Goal: Task Accomplishment & Management: Complete application form

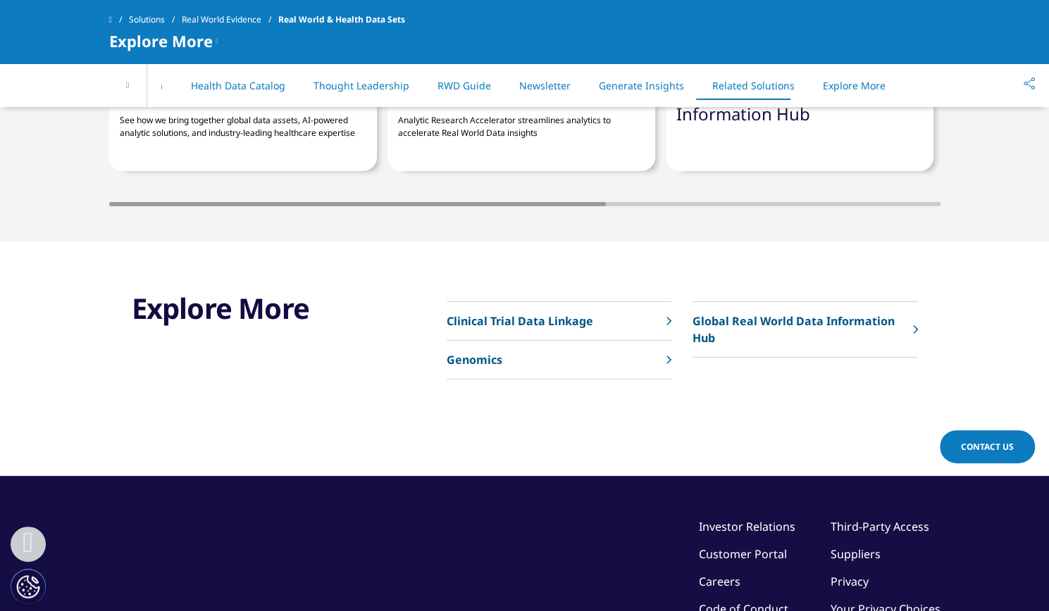
scroll to position [4252, 0]
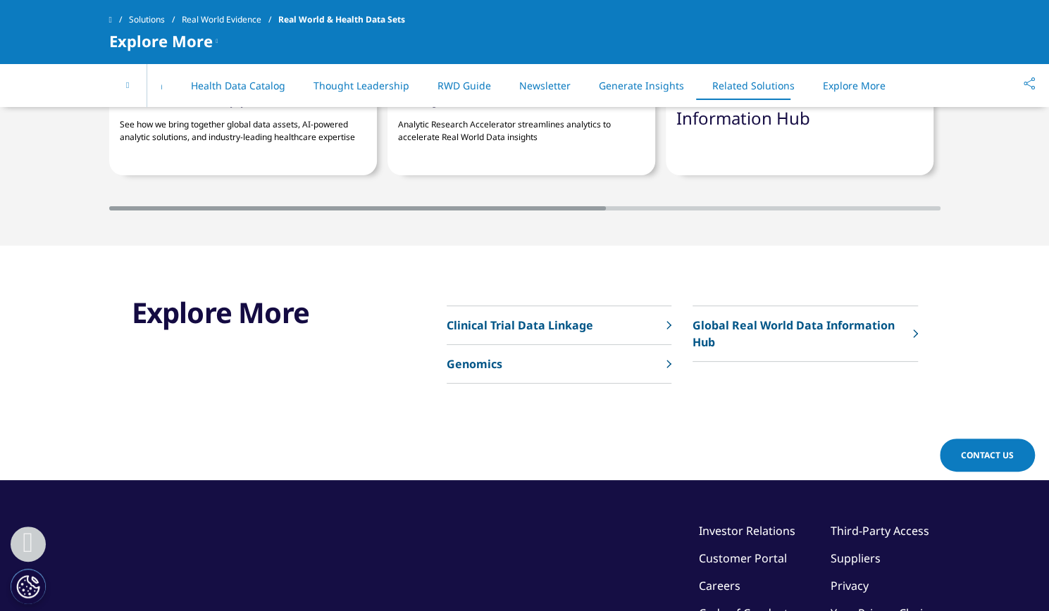
click at [979, 447] on link "Contact Us" at bounding box center [987, 455] width 95 height 33
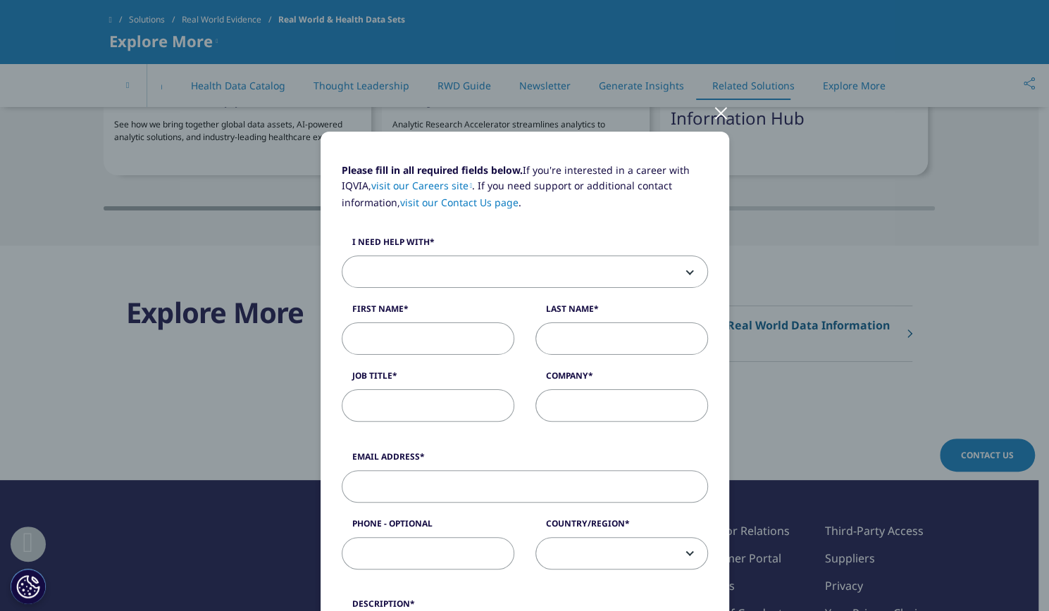
click at [714, 114] on div at bounding box center [721, 112] width 16 height 39
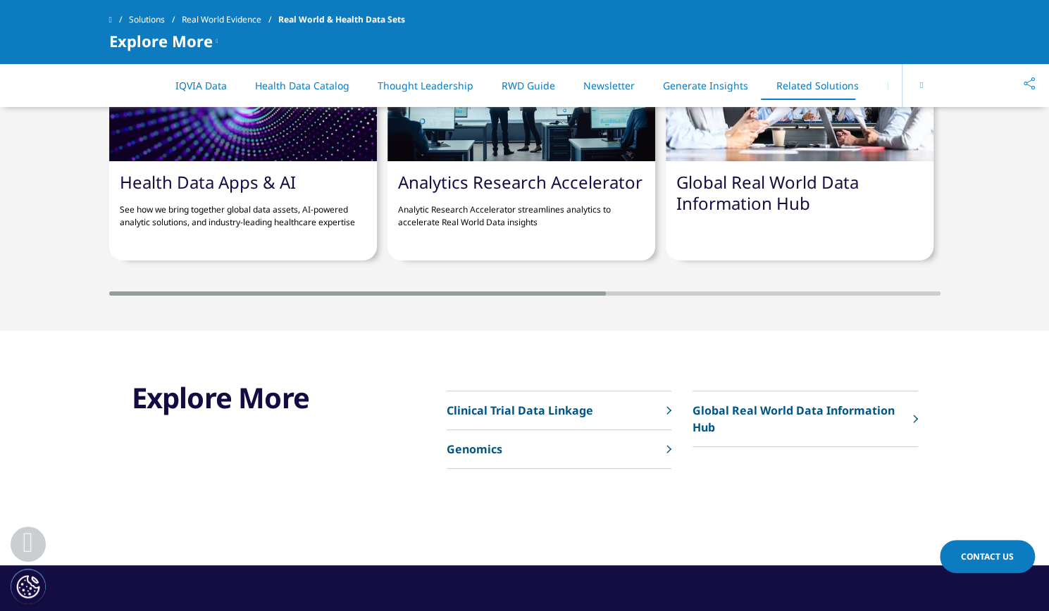
scroll to position [4211, 0]
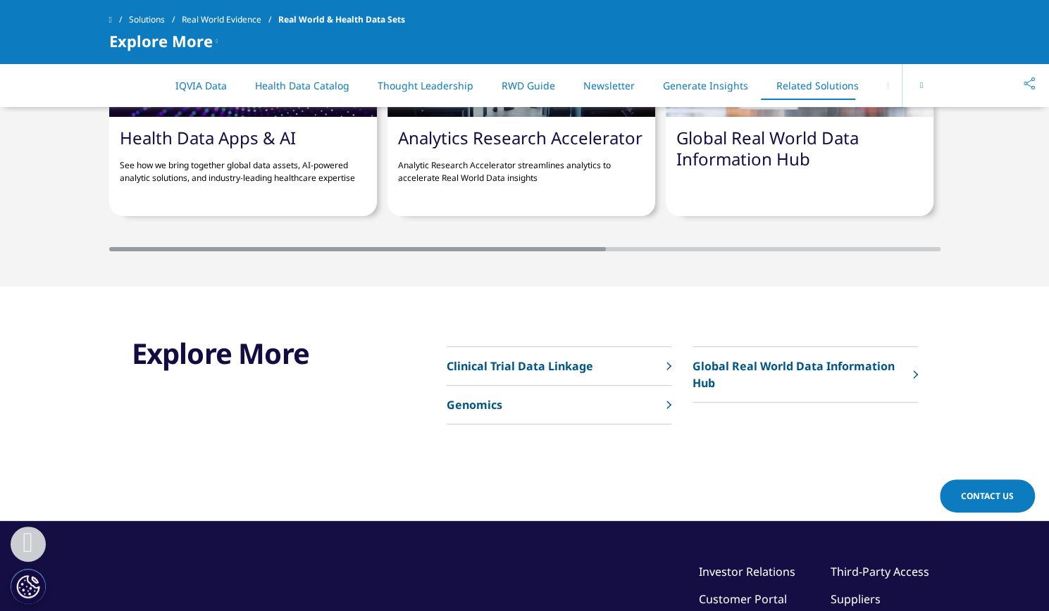
click at [971, 505] on link "Contact Us" at bounding box center [987, 496] width 95 height 33
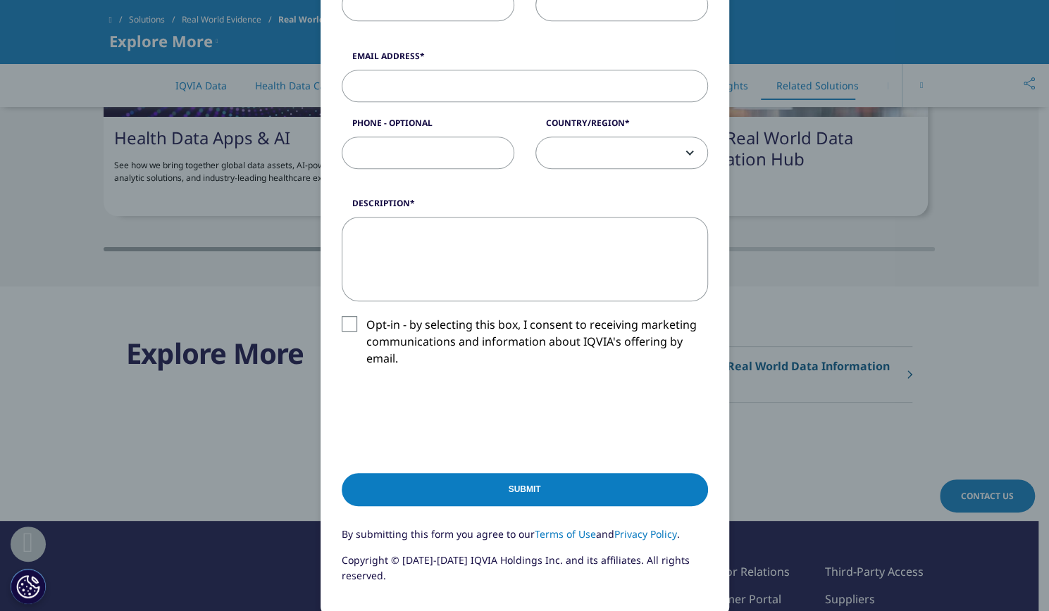
scroll to position [402, 0]
click at [204, 485] on div "Please fill in all required fields below. If you're interested in a career with…" at bounding box center [524, 183] width 831 height 1171
click at [862, 456] on div "Please fill in all required fields below. If you're interested in a career with…" at bounding box center [524, 183] width 831 height 1171
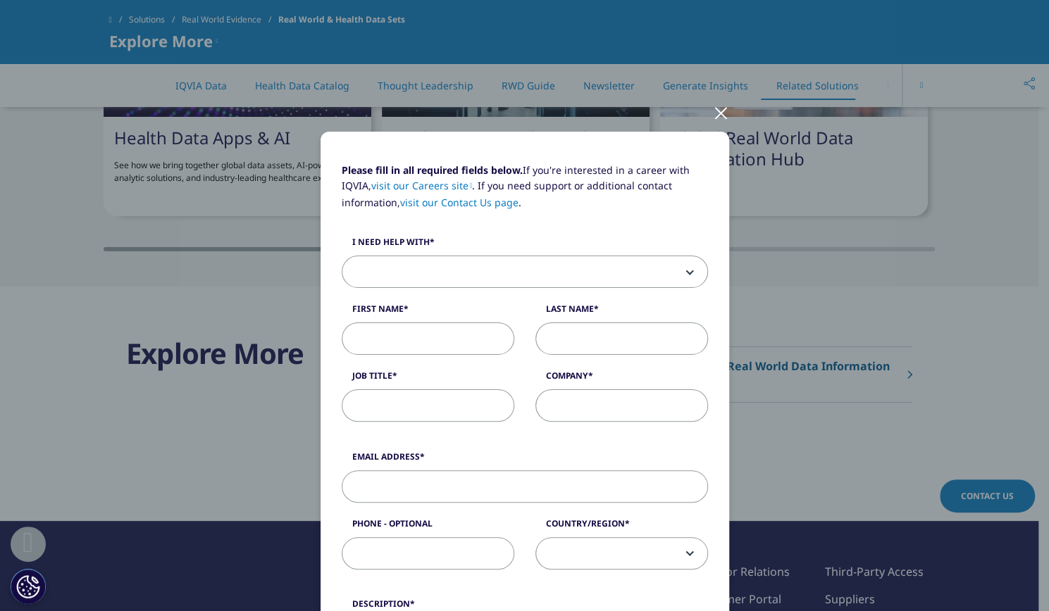
click at [713, 120] on div at bounding box center [721, 112] width 16 height 39
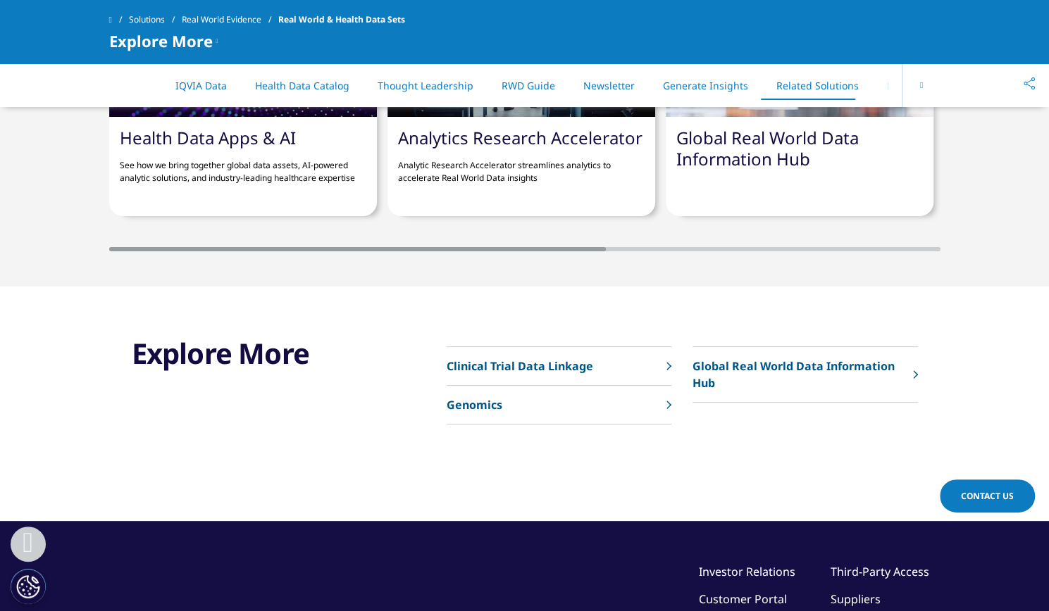
click at [205, 89] on link "IQVIA Data" at bounding box center [200, 85] width 51 height 13
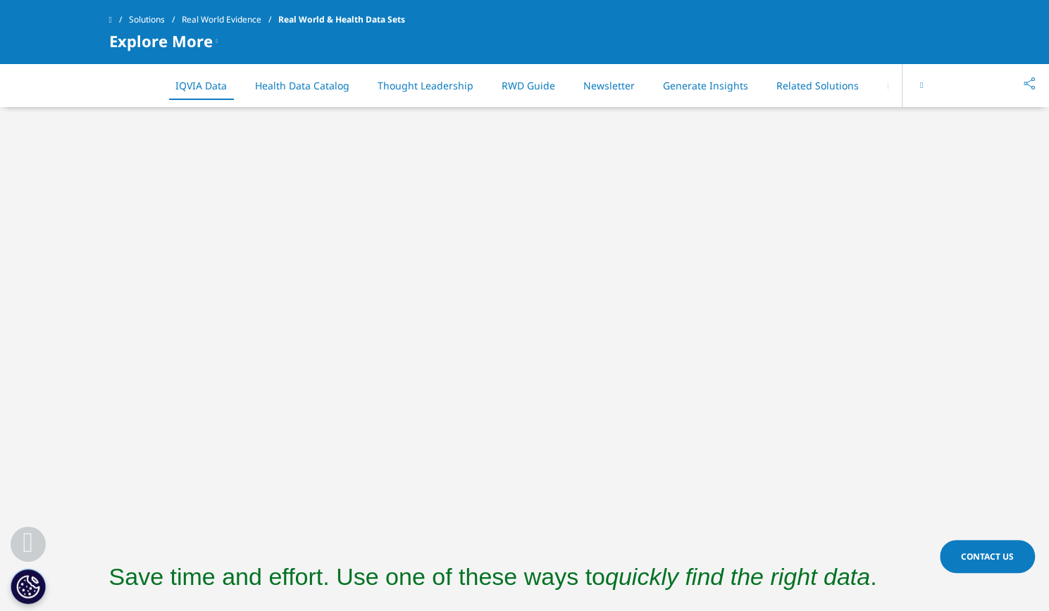
scroll to position [494, 0]
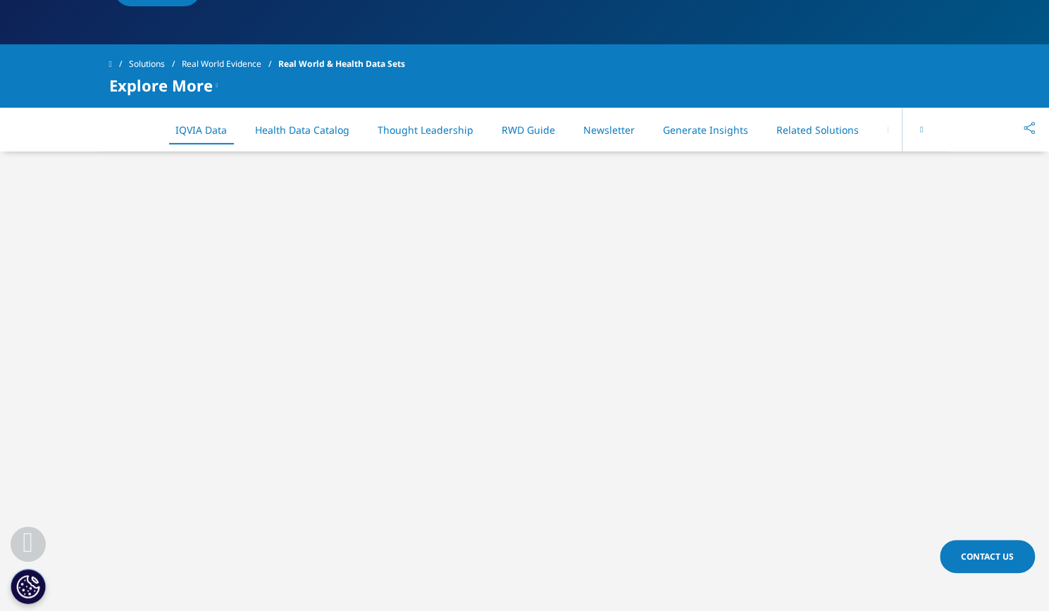
click at [1002, 555] on span "Contact Us" at bounding box center [987, 557] width 53 height 12
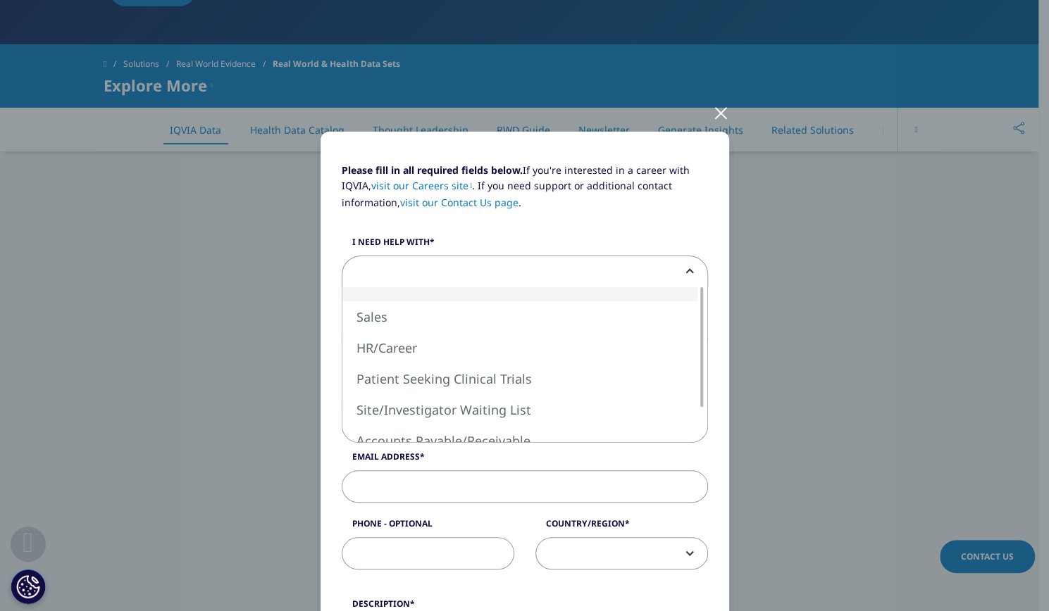
click at [485, 274] on span at bounding box center [524, 272] width 365 height 32
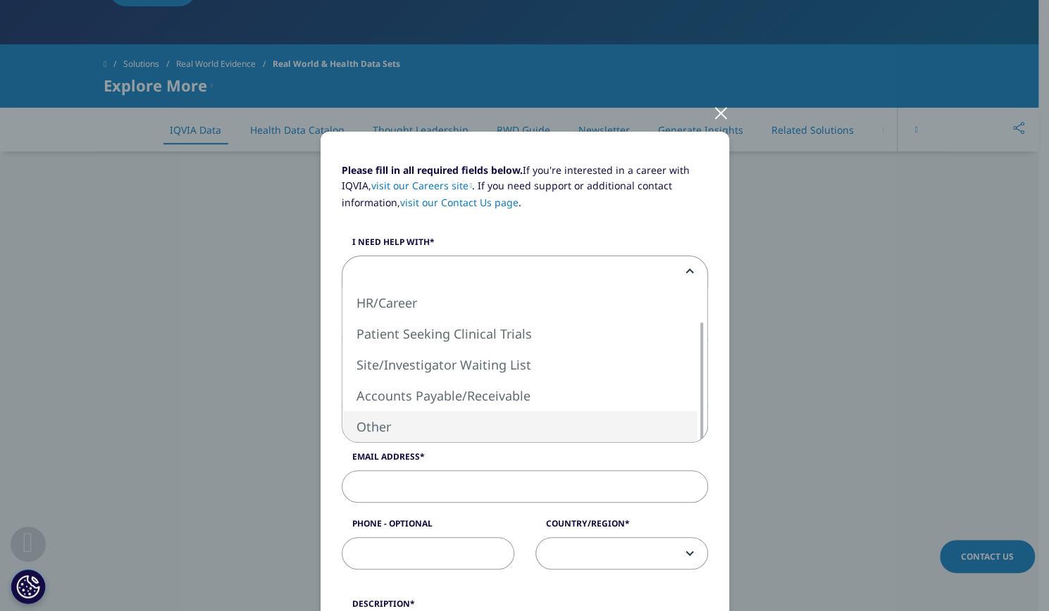
select select "Other"
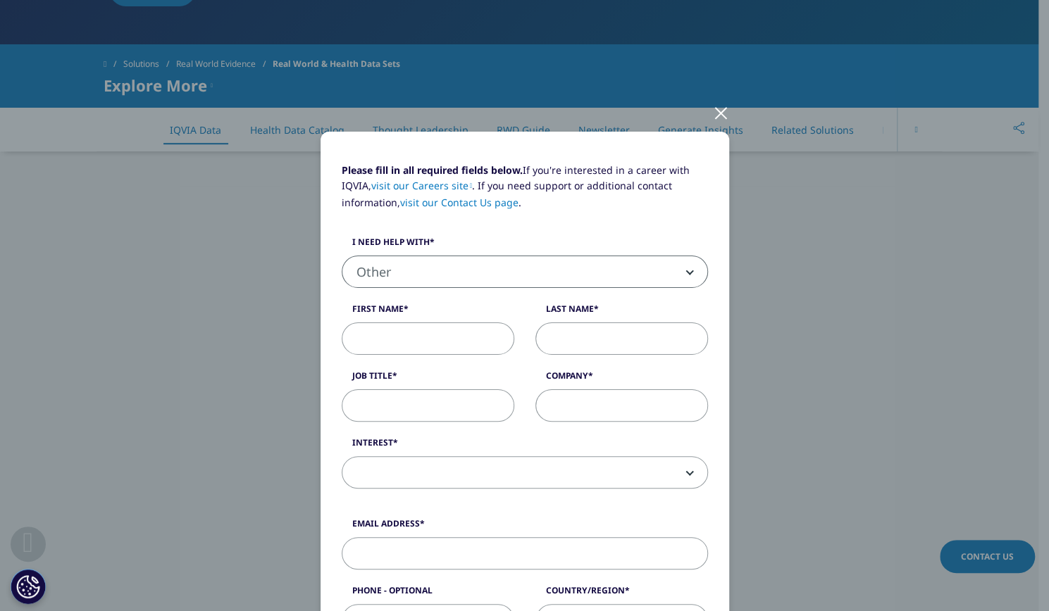
click at [435, 354] on input "First Name" at bounding box center [428, 339] width 173 height 32
type input "Kinga"
type input "[PERSON_NAME]"
click at [403, 406] on input "Job Title" at bounding box center [428, 406] width 173 height 32
type input "Delivery Manager"
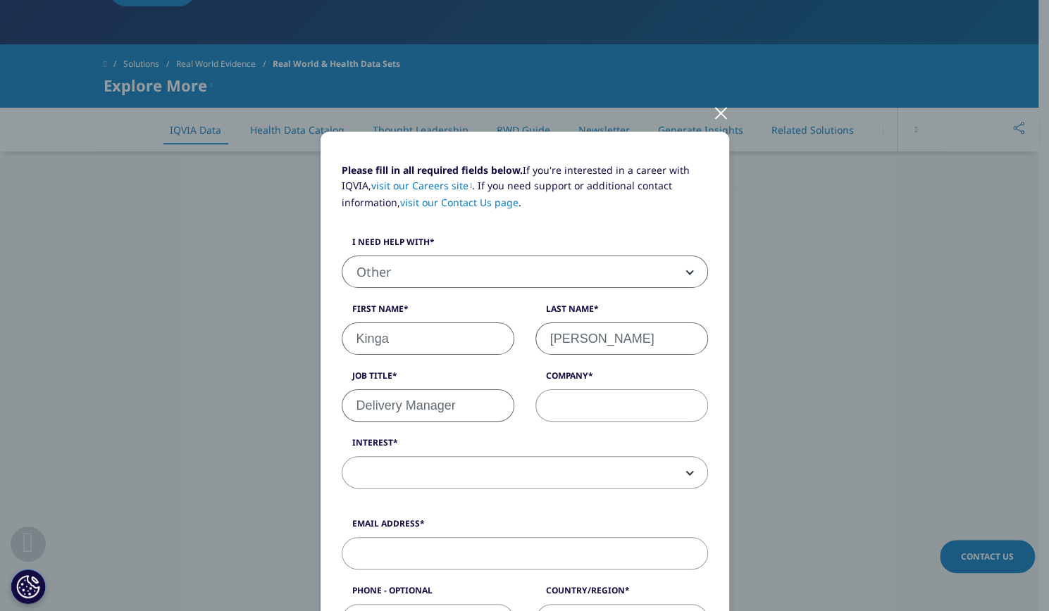
click at [591, 409] on input "Company" at bounding box center [621, 406] width 173 height 32
type input "Kantar Polska"
click at [687, 473] on b at bounding box center [687, 473] width 0 height 0
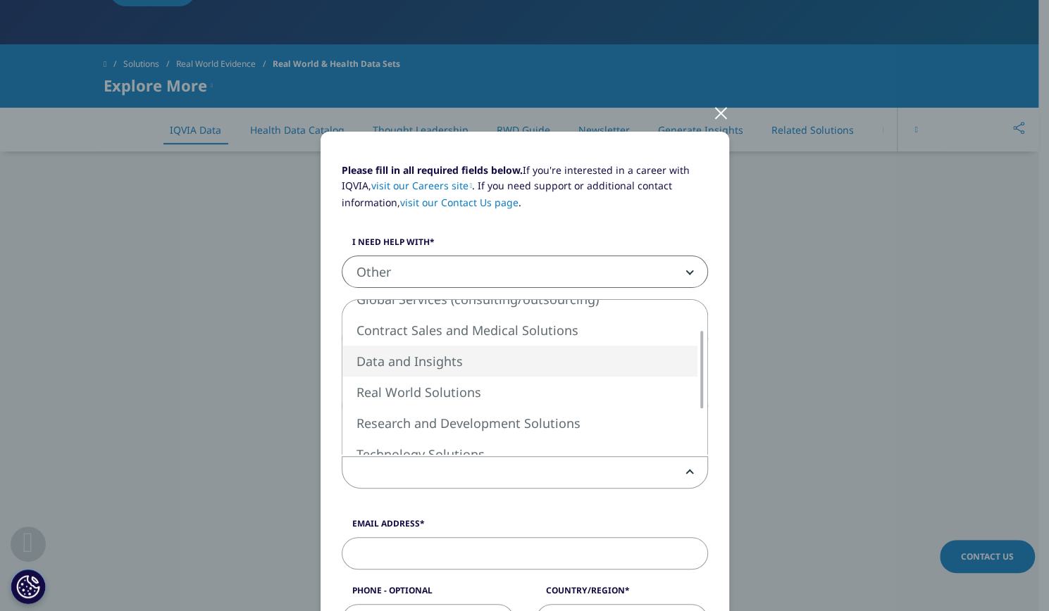
select select "Data and Insights"
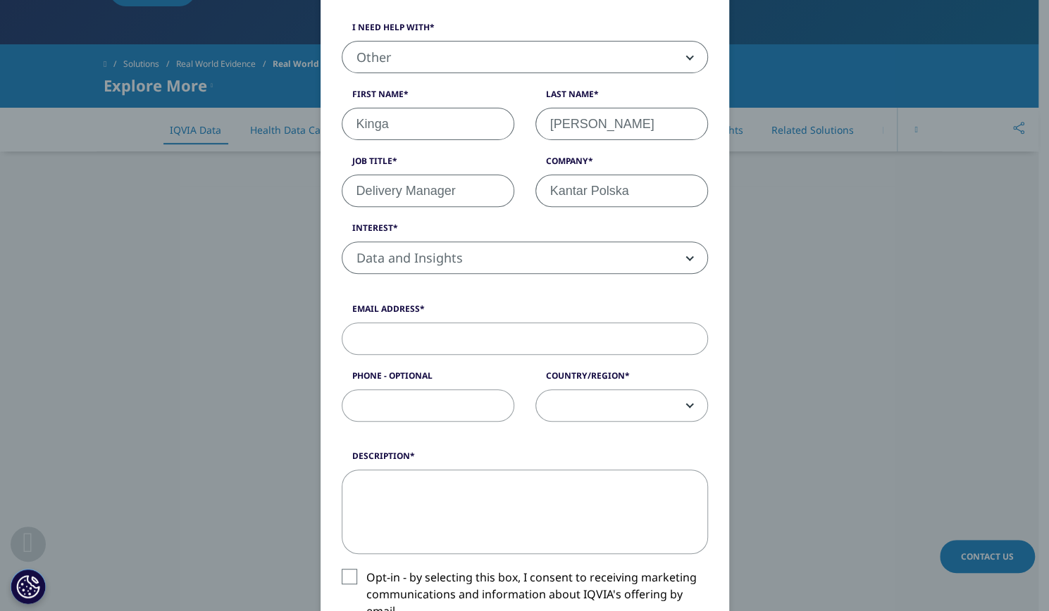
scroll to position [218, 0]
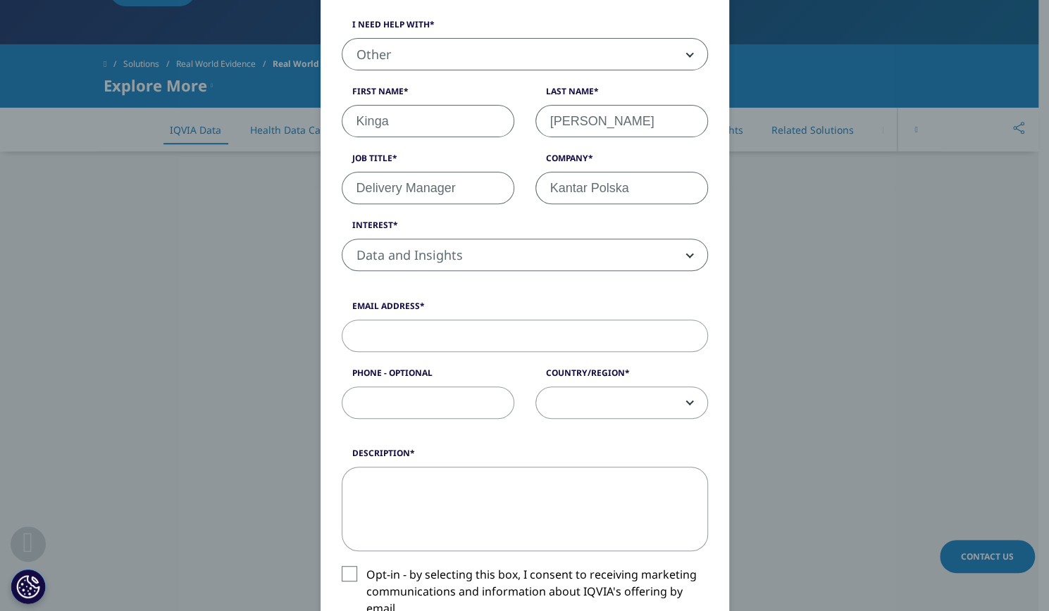
click at [469, 332] on input "Email Address" at bounding box center [525, 336] width 366 height 32
type input "[EMAIL_ADDRESS][DOMAIN_NAME]"
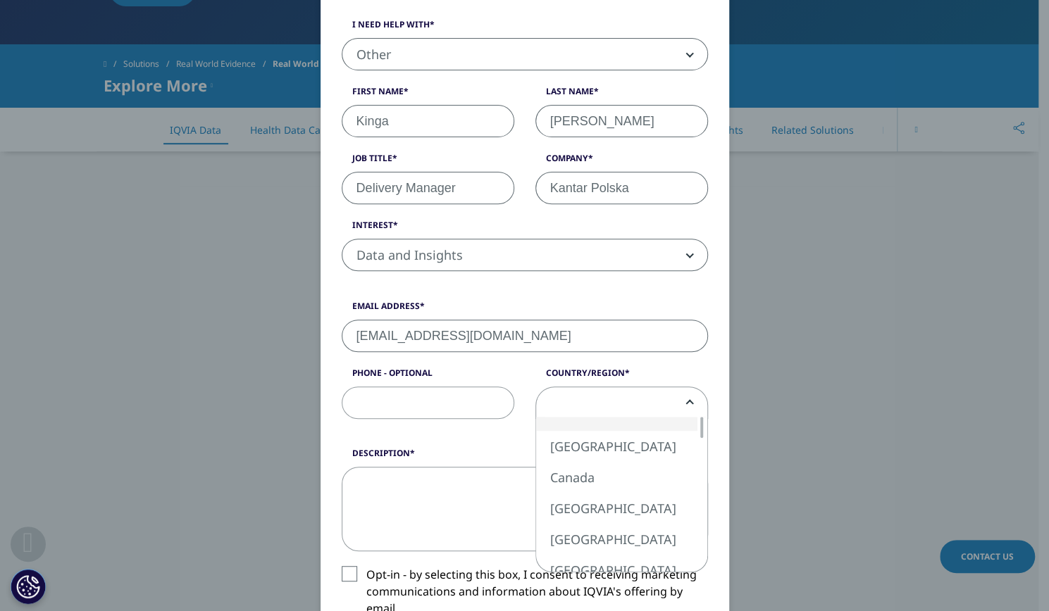
click at [642, 396] on span at bounding box center [621, 403] width 171 height 32
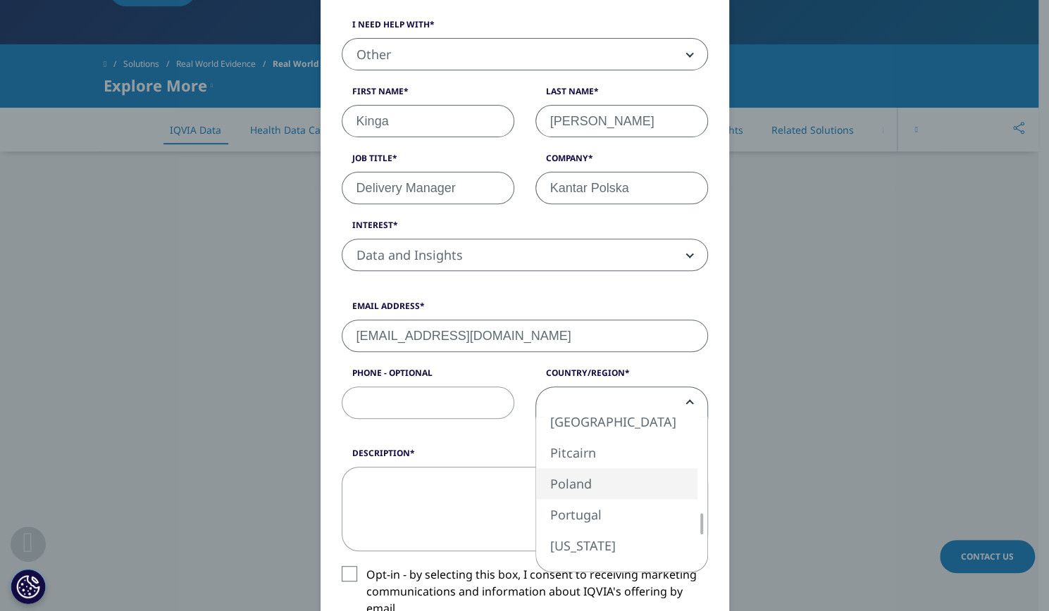
select select "Poland"
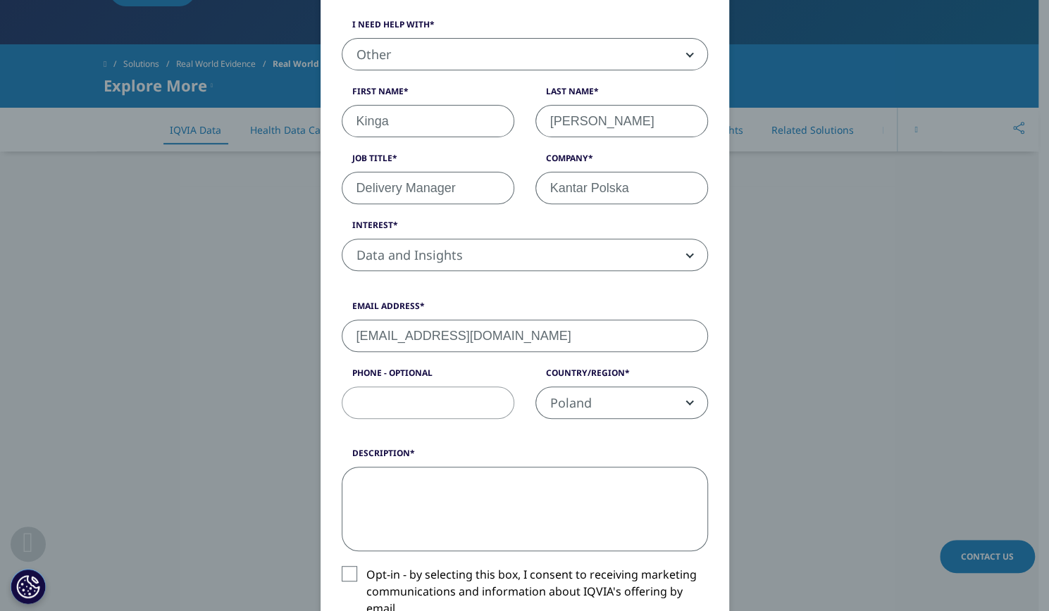
click at [422, 506] on textarea "Description" at bounding box center [525, 509] width 366 height 85
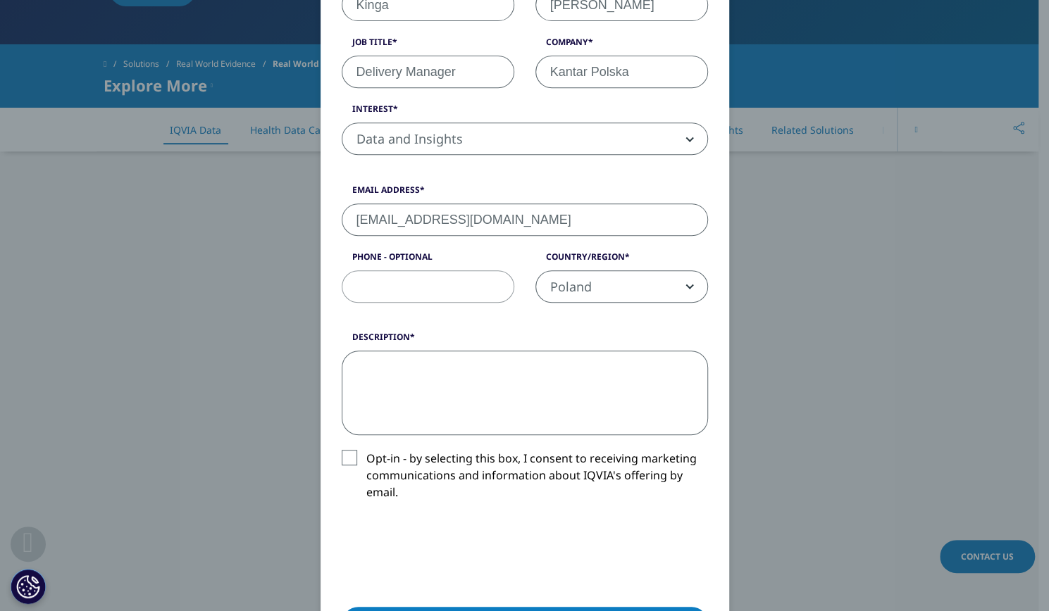
scroll to position [339, 0]
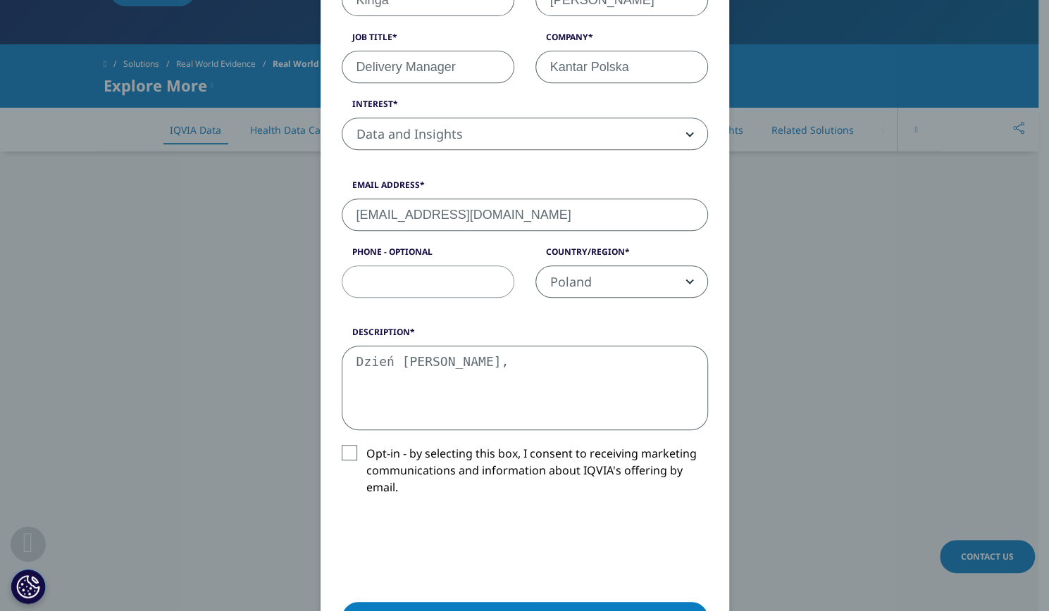
type textarea "Dzień [PERSON_NAME],"
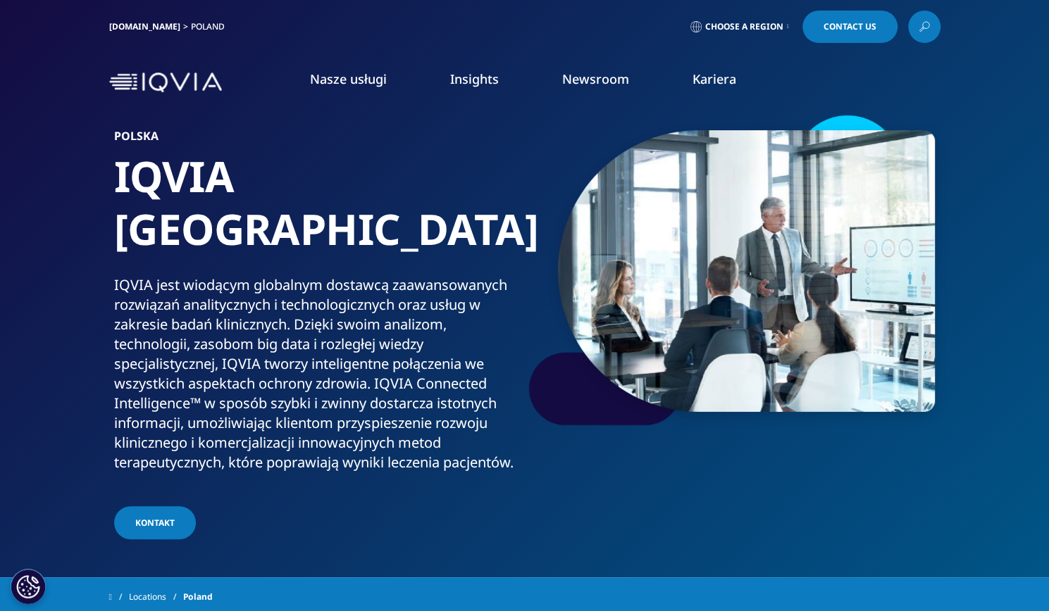
click at [176, 506] on link "KONTAKT" at bounding box center [155, 522] width 82 height 33
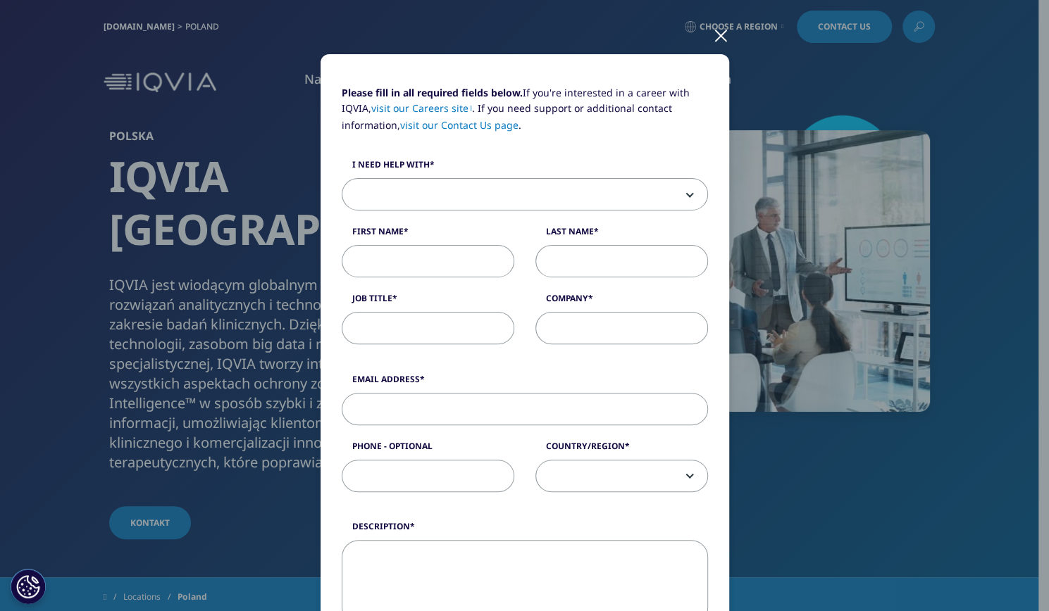
scroll to position [76, 0]
click at [682, 189] on span at bounding box center [524, 196] width 365 height 32
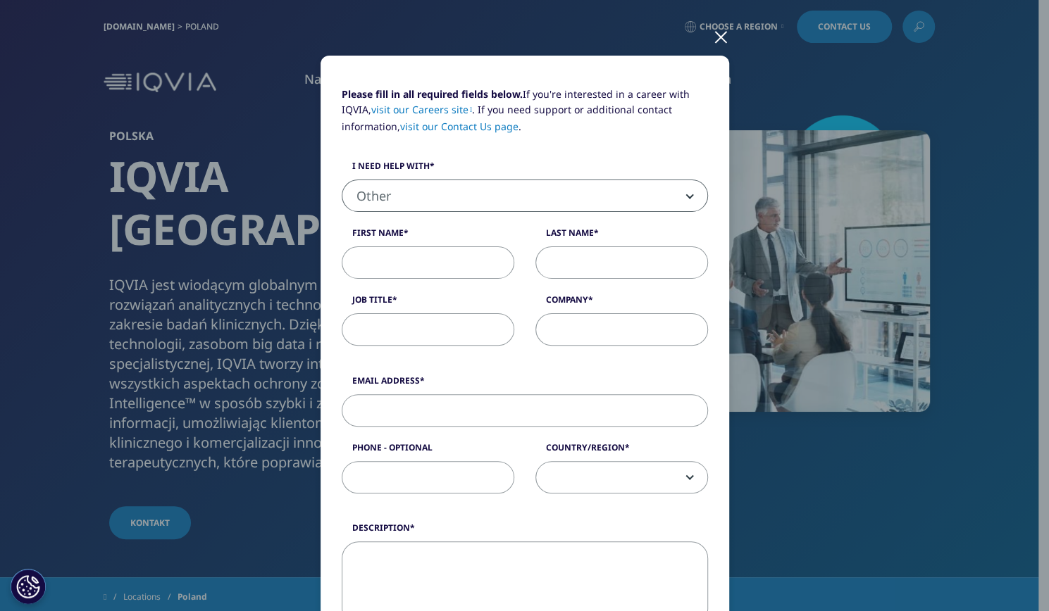
select select "Other"
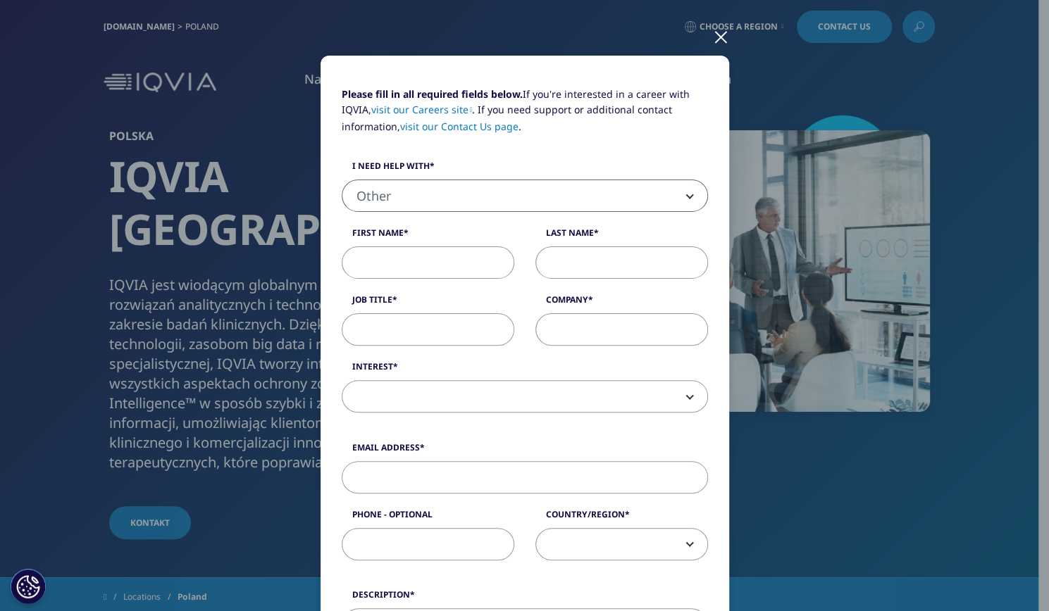
click at [442, 262] on input "First Name" at bounding box center [428, 263] width 173 height 32
type input "Kinga"
click at [612, 257] on input "Last Name" at bounding box center [621, 263] width 173 height 32
type input "[PERSON_NAME]"
click at [454, 337] on input "Job Title" at bounding box center [428, 329] width 173 height 32
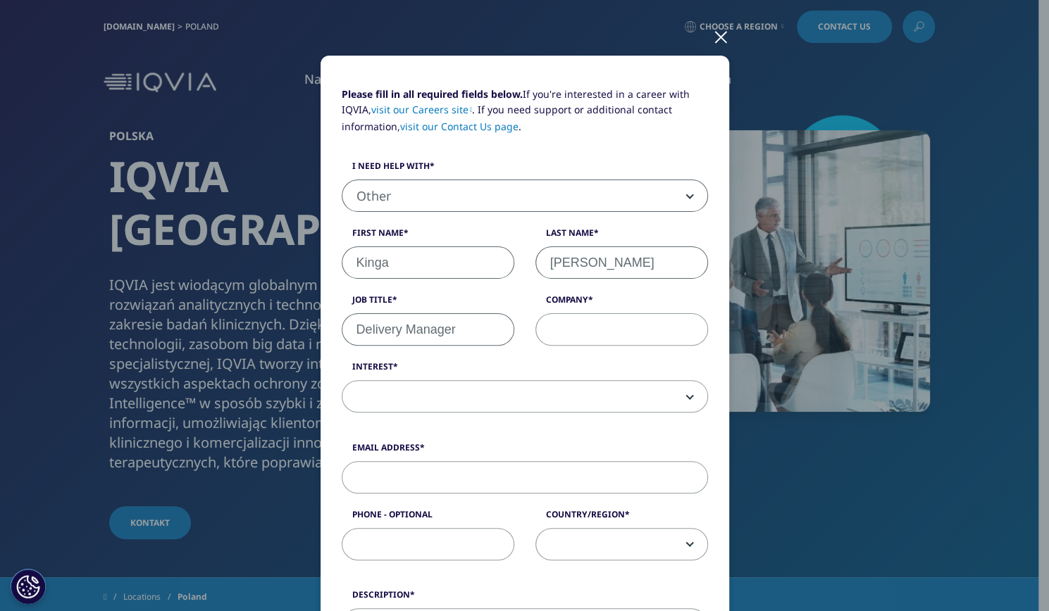
type input "Delivery Manager"
click at [580, 330] on input "Company" at bounding box center [621, 329] width 173 height 32
type input "Kantar Polska"
click at [676, 394] on span at bounding box center [524, 397] width 365 height 32
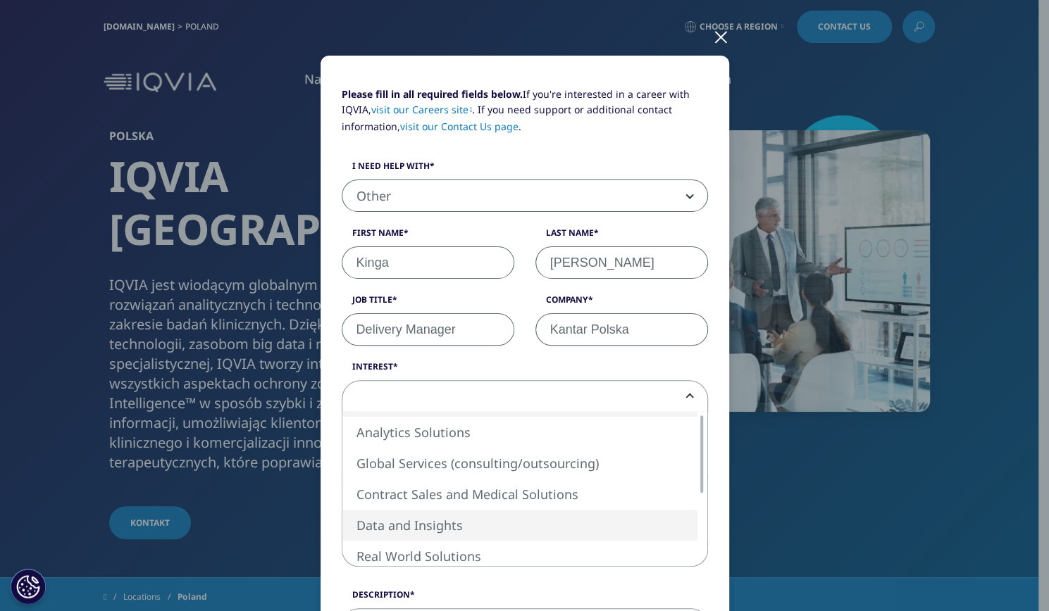
select select "Data and Insights"
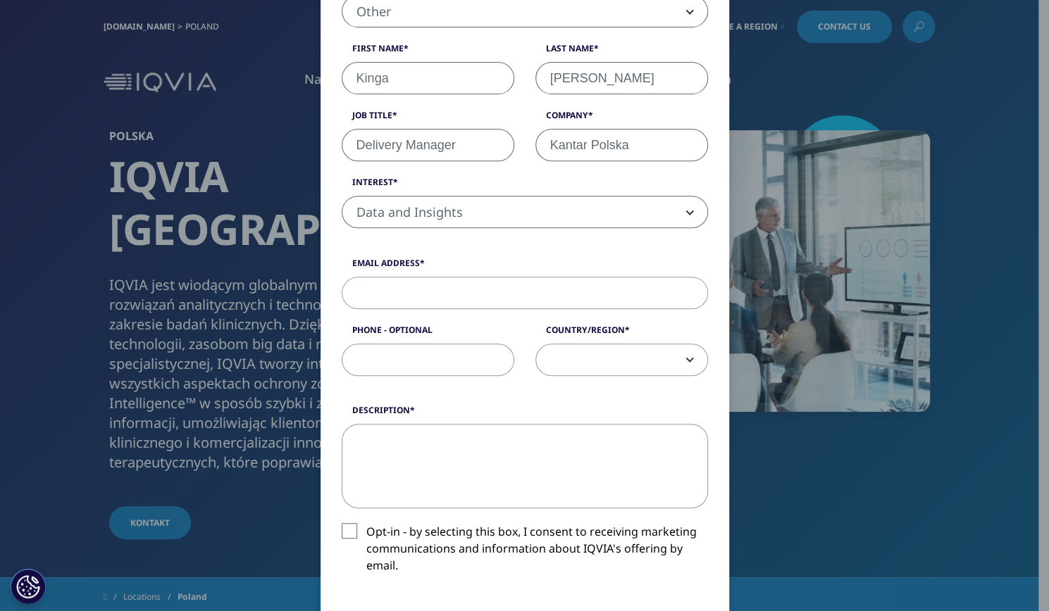
scroll to position [265, 0]
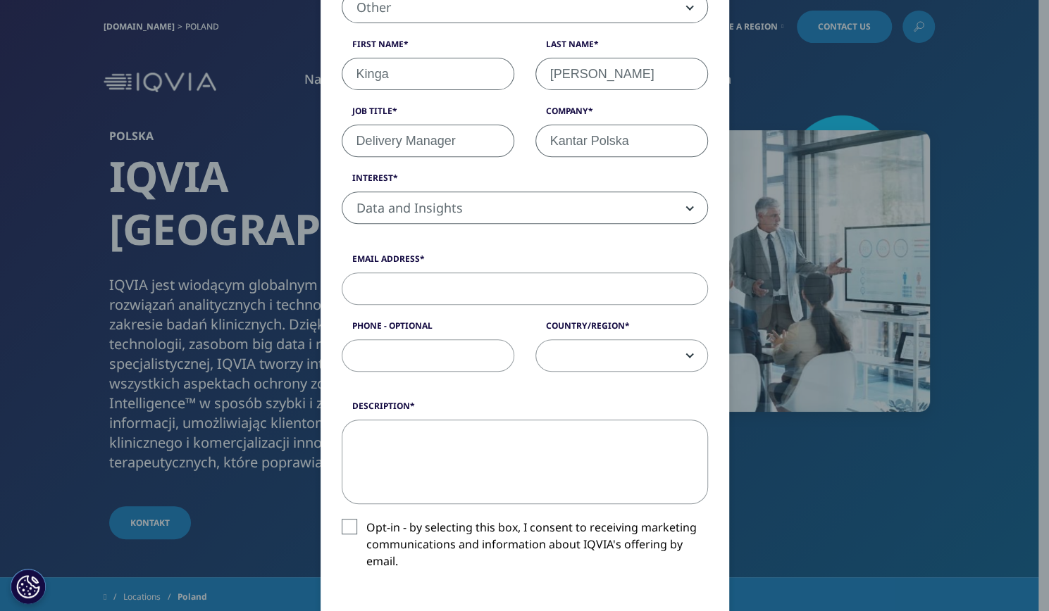
click at [504, 295] on input "Email Address" at bounding box center [525, 289] width 366 height 32
type input "[EMAIL_ADDRESS][DOMAIN_NAME]"
click at [677, 351] on span at bounding box center [621, 356] width 171 height 32
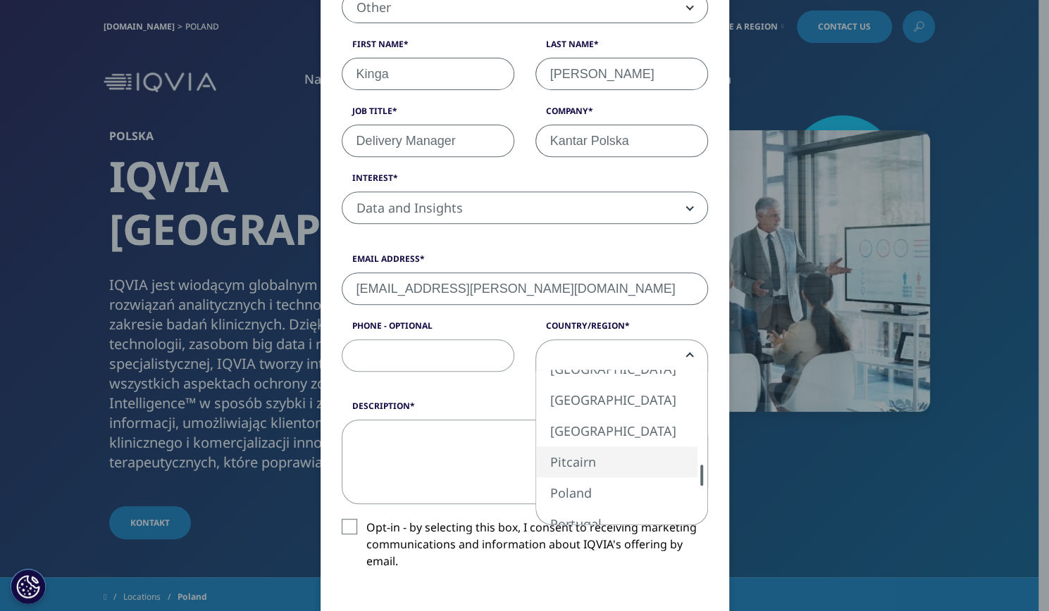
click at [682, 478] on div "USA Canada United Kingdom Afghanistan Albania Algeria American Samoa Andorra An…" at bounding box center [621, 447] width 171 height 155
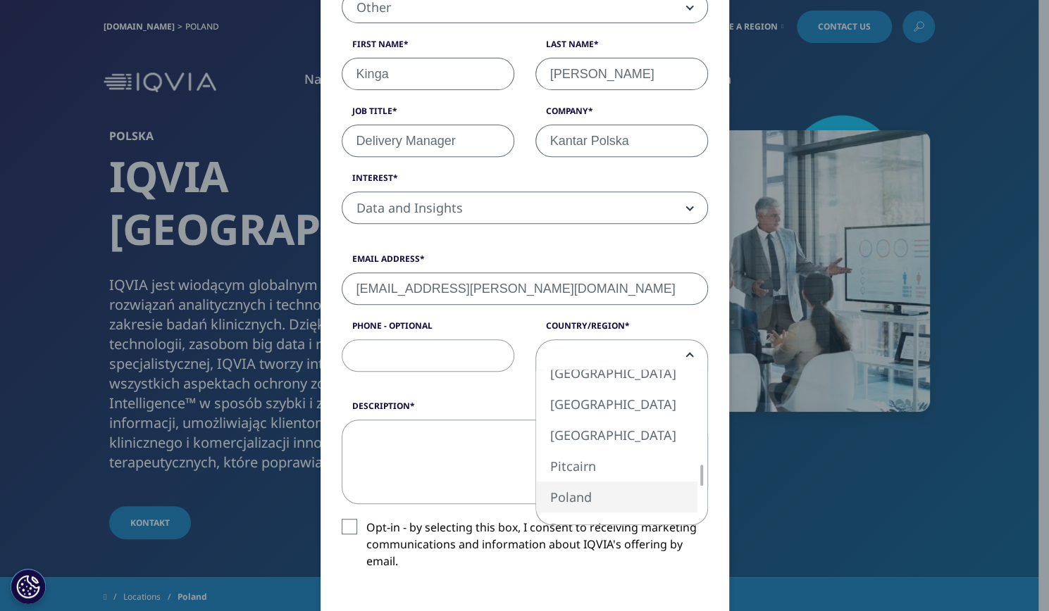
select select "Poland"
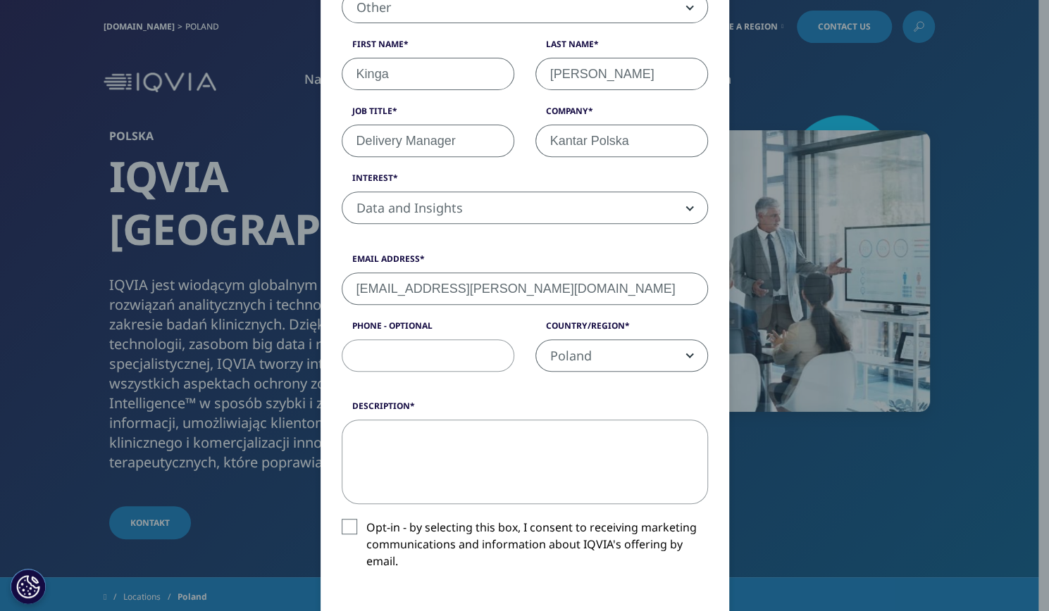
scroll to position [325, 0]
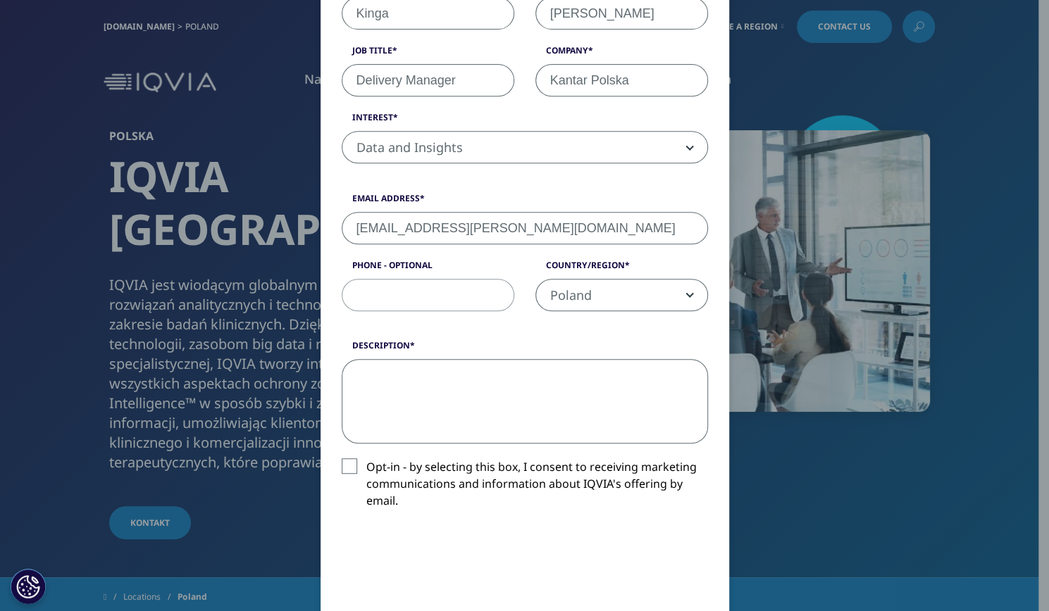
click at [487, 378] on textarea "Description" at bounding box center [525, 401] width 366 height 85
paste textarea "Szanowni Państwo, Zwracam się z uprzejmą prośbą o informację dotyczącą możliwoś…"
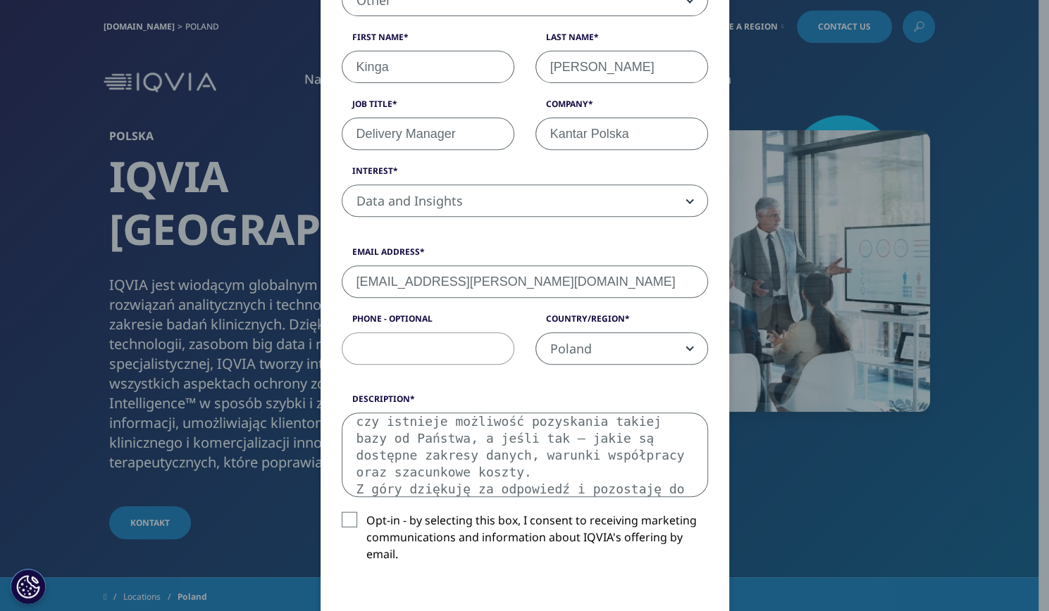
scroll to position [379, 0]
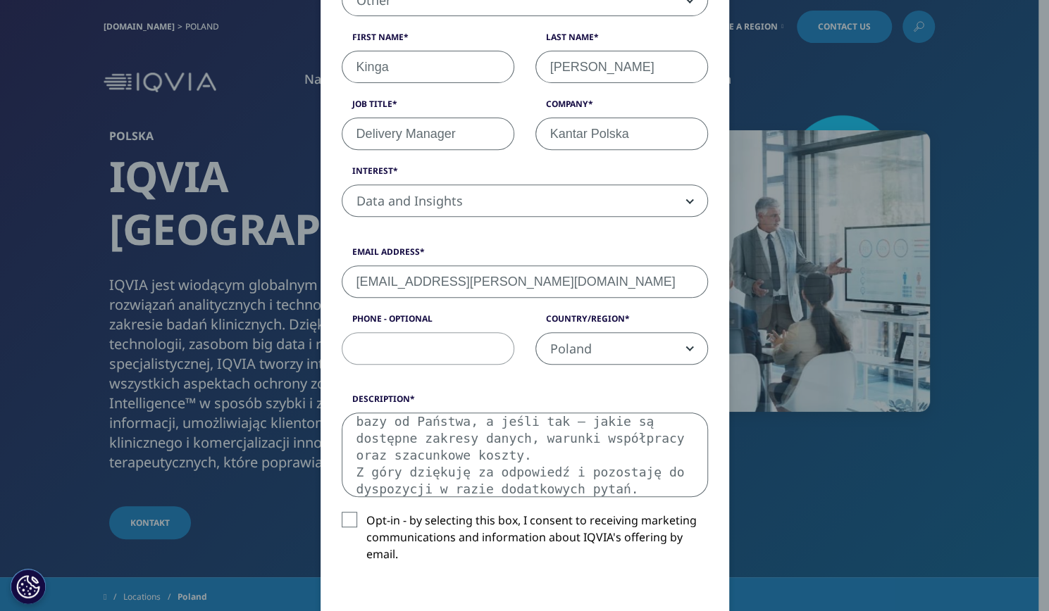
click at [351, 469] on textarea "Szanowni Państwo, Zwracam się z uprzejmą prośbą o informację dotyczącą możliwoś…" at bounding box center [525, 455] width 366 height 85
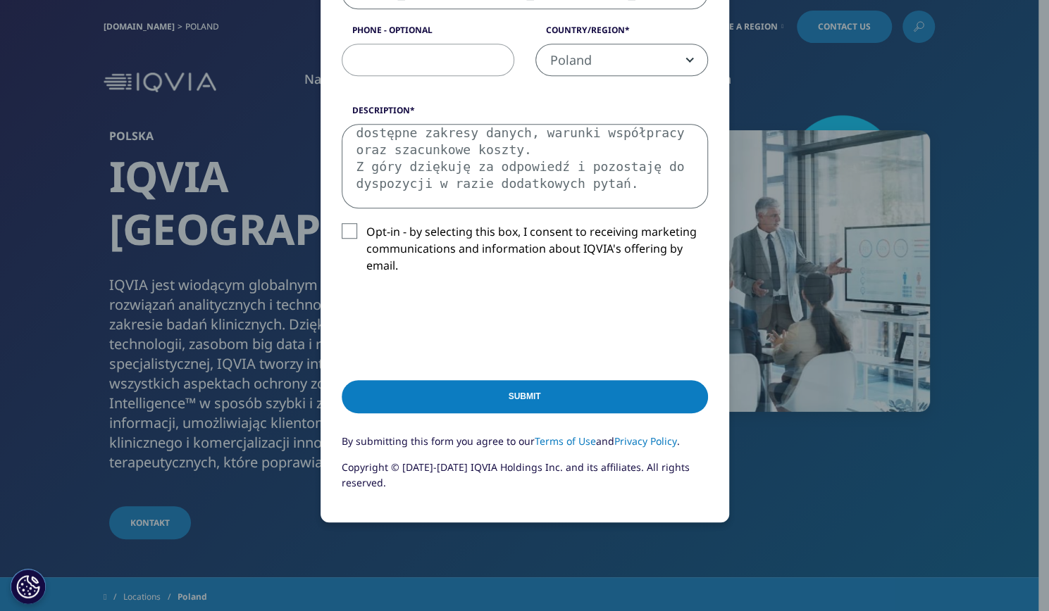
scroll to position [563, 0]
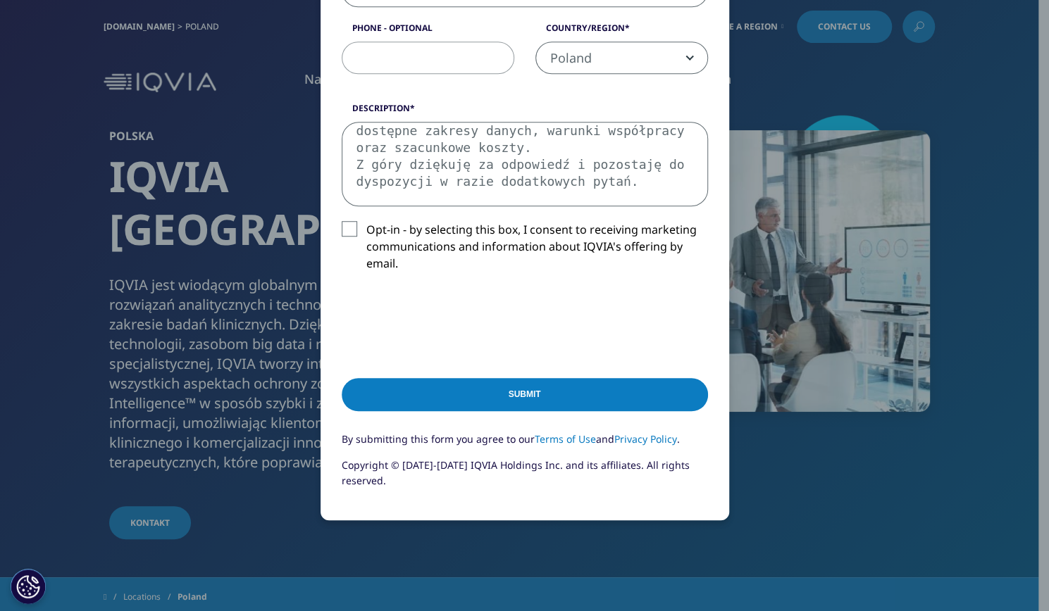
type textarea "Szanowni Państwo, Zwracam się z uprzejmą prośbą o informację dotyczącą możliwoś…"
click at [523, 388] on input "Submit" at bounding box center [525, 394] width 366 height 33
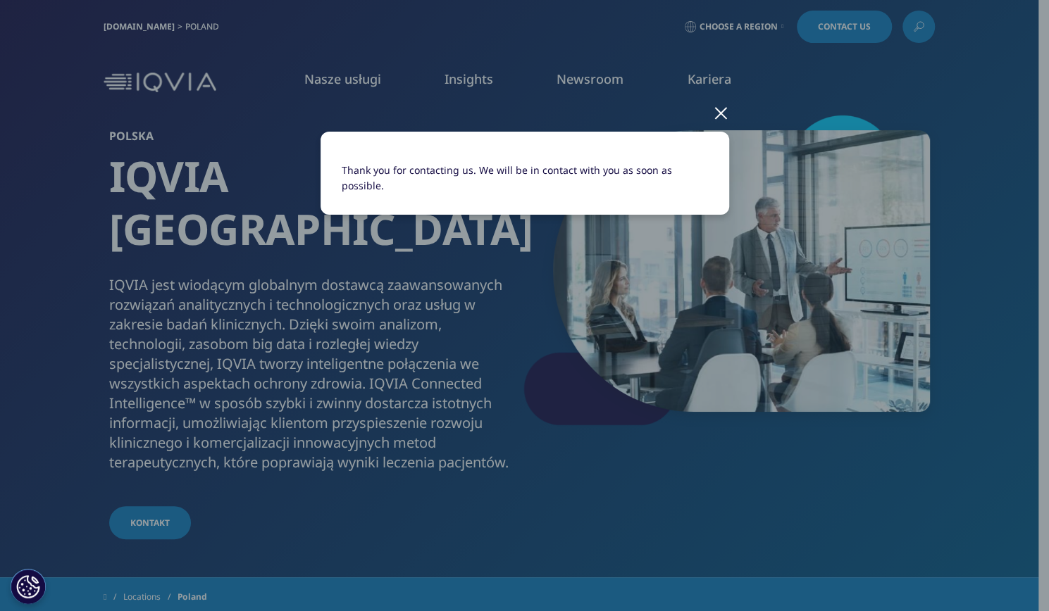
click at [724, 112] on div at bounding box center [721, 112] width 16 height 39
